Goal: Task Accomplishment & Management: Manage account settings

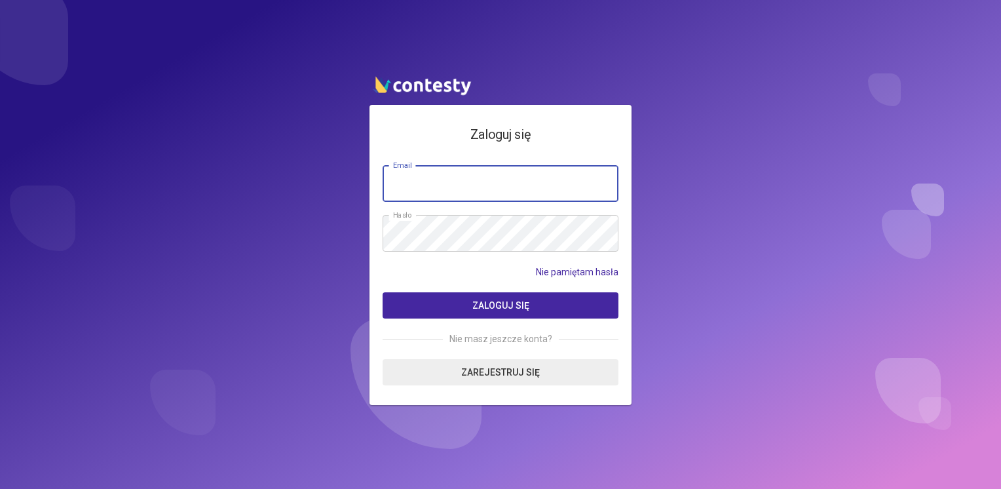
click at [459, 177] on input "email" at bounding box center [501, 183] width 236 height 37
type input "*"
type input "**********"
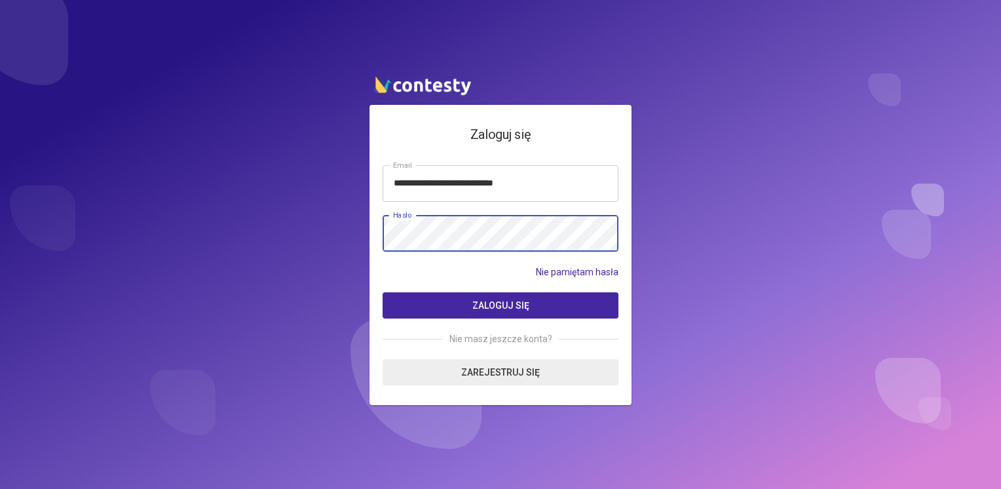
click at [383, 292] on button "Zaloguj się" at bounding box center [501, 305] width 236 height 26
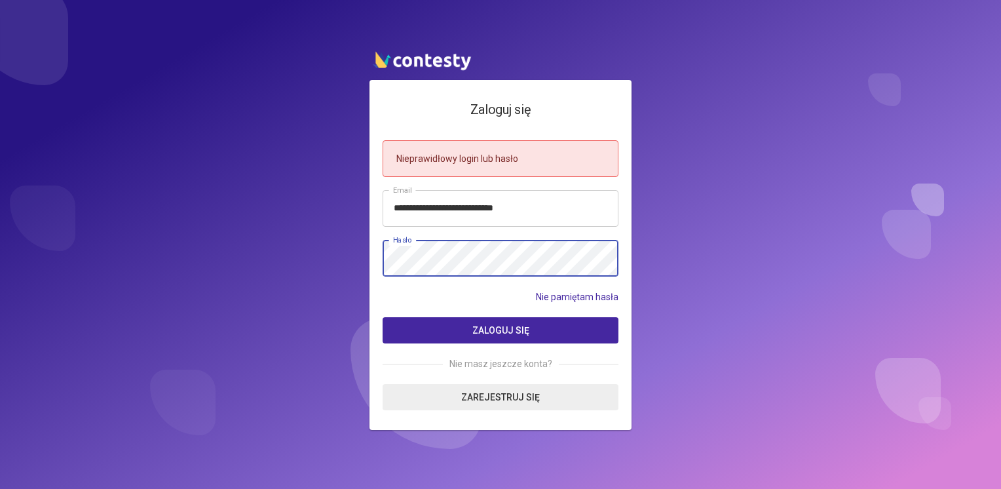
click at [383, 317] on button "Zaloguj się" at bounding box center [501, 330] width 236 height 26
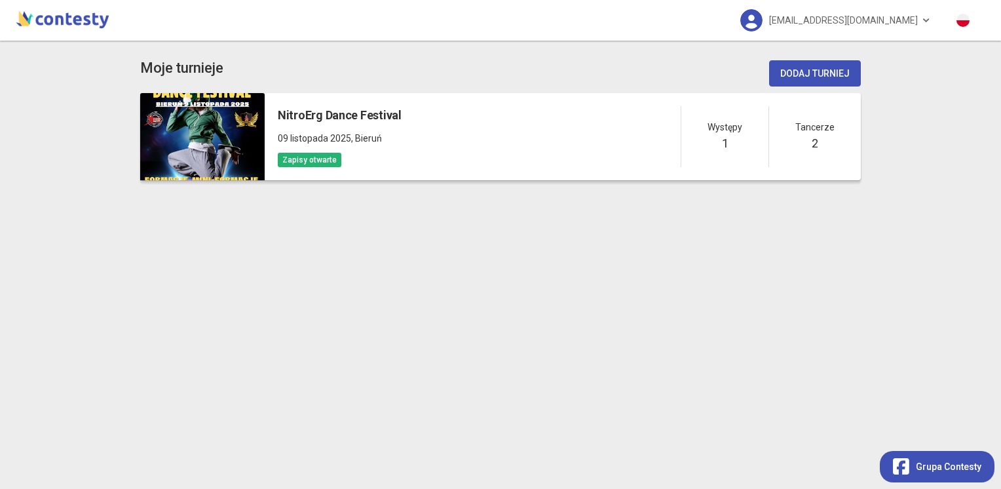
click at [216, 148] on div at bounding box center [202, 136] width 125 height 87
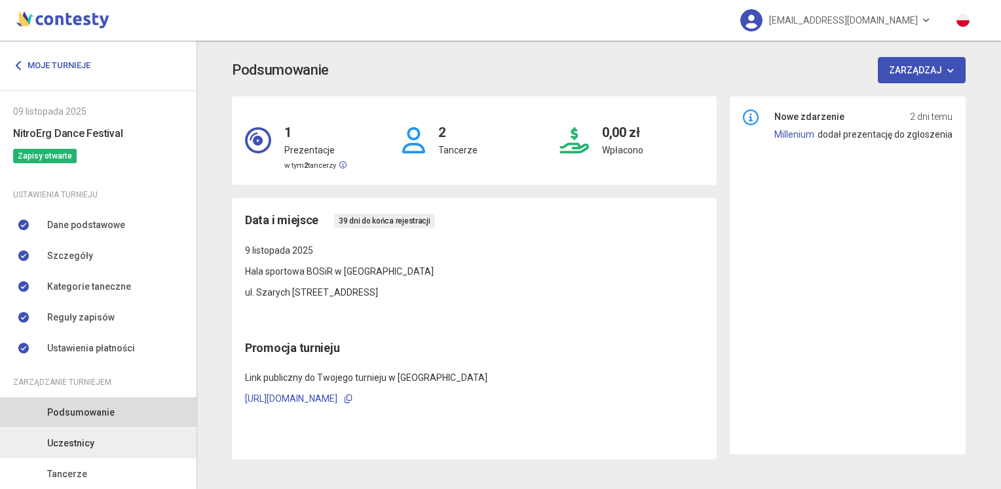
click at [92, 445] on span "Uczestnicy" at bounding box center [70, 443] width 47 height 14
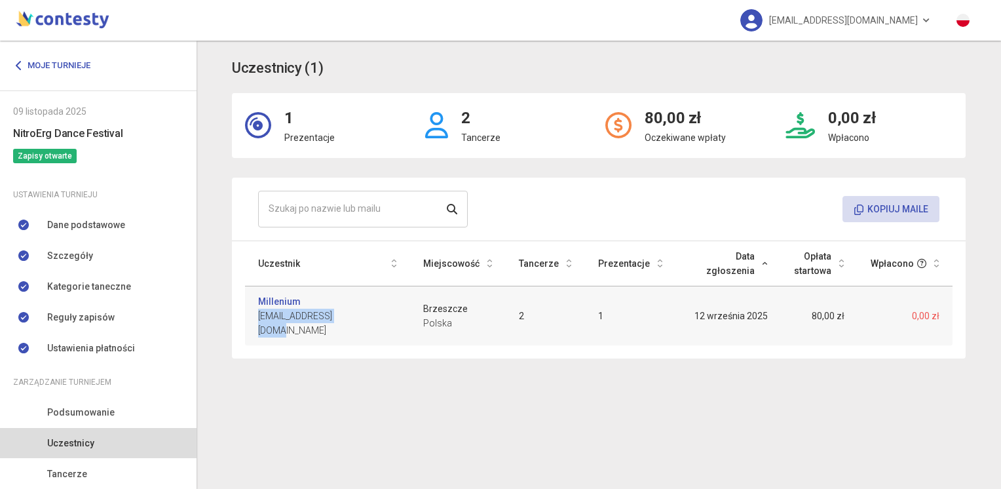
drag, startPoint x: 260, startPoint y: 318, endPoint x: 351, endPoint y: 320, distance: 91.1
click at [351, 320] on div "Millenium [EMAIL_ADDRESS][DOMAIN_NAME]" at bounding box center [327, 315] width 139 height 43
click at [920, 20] on link "[EMAIL_ADDRESS][DOMAIN_NAME]" at bounding box center [835, 20] width 217 height 41
click at [830, 58] on link "Wyloguj" at bounding box center [813, 59] width 131 height 25
